Goal: Information Seeking & Learning: Learn about a topic

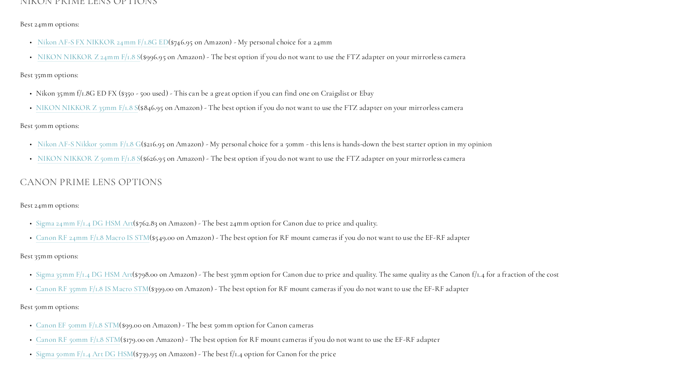
scroll to position [1053, 0]
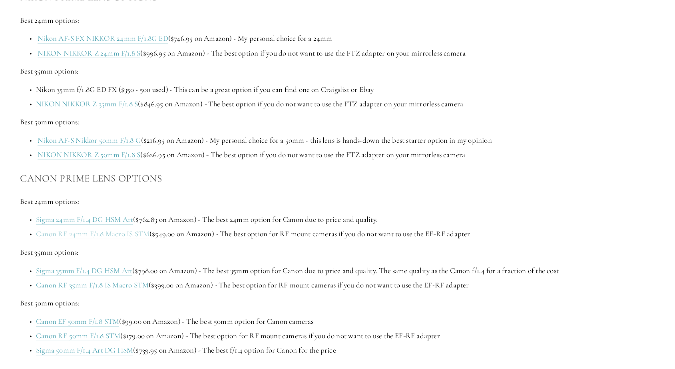
click at [128, 229] on link "Canon RF 24mm F/1.8 Macro IS STM" at bounding box center [92, 234] width 113 height 10
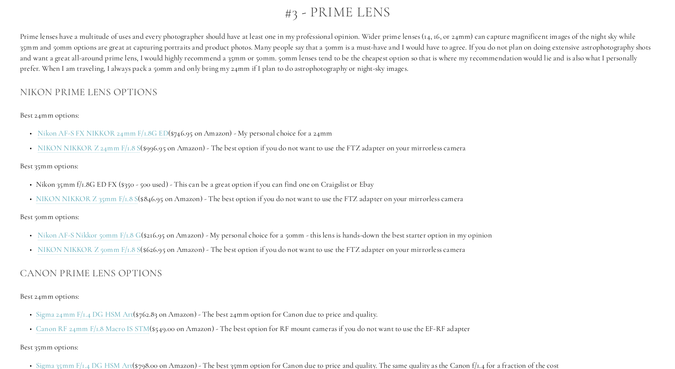
scroll to position [957, 0]
click at [95, 145] on link "NIKON NIKKOR Z 24mm F/1.8 S" at bounding box center [89, 150] width 103 height 10
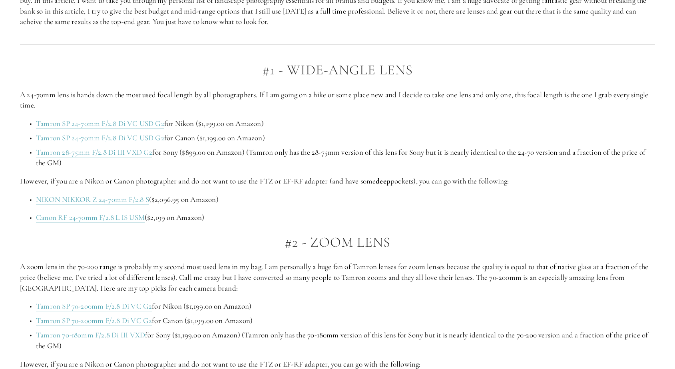
scroll to position [549, 0]
click at [117, 152] on link "Tamron 28-75mm F/2.8 Di III VXD G2" at bounding box center [94, 153] width 116 height 10
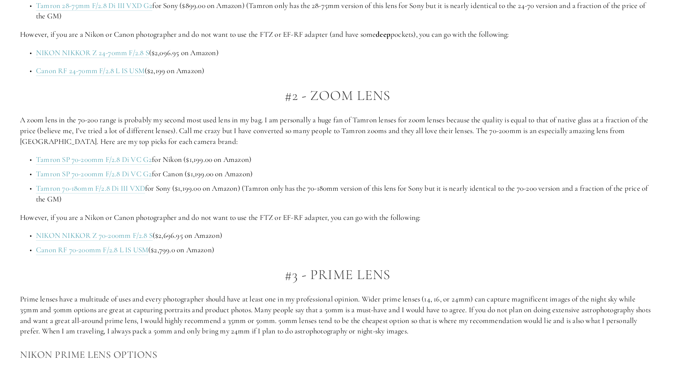
scroll to position [697, 0]
drag, startPoint x: 233, startPoint y: 191, endPoint x: 189, endPoint y: 126, distance: 77.9
click at [241, 212] on p "However, if you are a Nikon or Canon photographer and do not want to use the FT…" at bounding box center [337, 217] width 635 height 11
drag, startPoint x: 223, startPoint y: 194, endPoint x: 156, endPoint y: 91, distance: 122.3
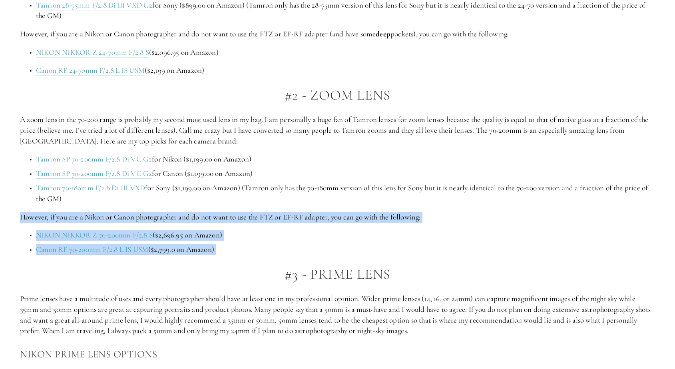
drag, startPoint x: 5, startPoint y: 210, endPoint x: 105, endPoint y: 267, distance: 114.9
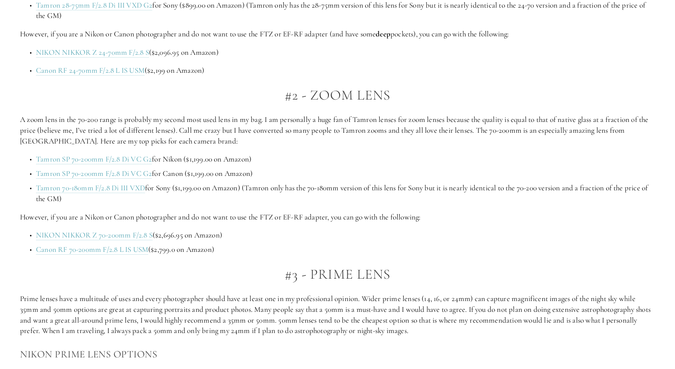
click at [105, 267] on h2 "#3 - Prime Lens" at bounding box center [337, 274] width 635 height 16
click at [99, 185] on link "Tamron 70-180mm F/2.8 Di III VXD" at bounding box center [90, 188] width 109 height 10
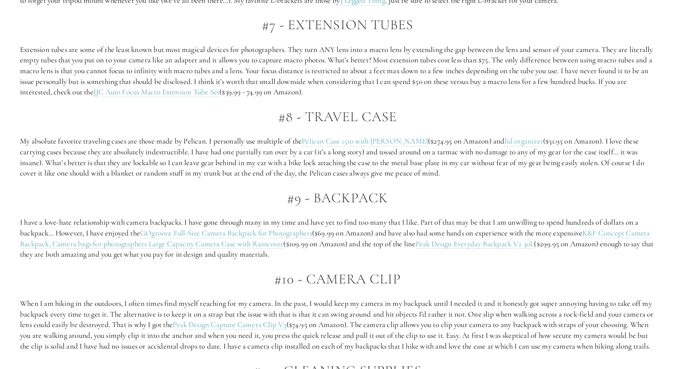
scroll to position [1829, 0]
click at [215, 87] on link "JJC Auto Focus Macro Extension Tube Set" at bounding box center [156, 92] width 126 height 10
